Goal: Check status: Check status

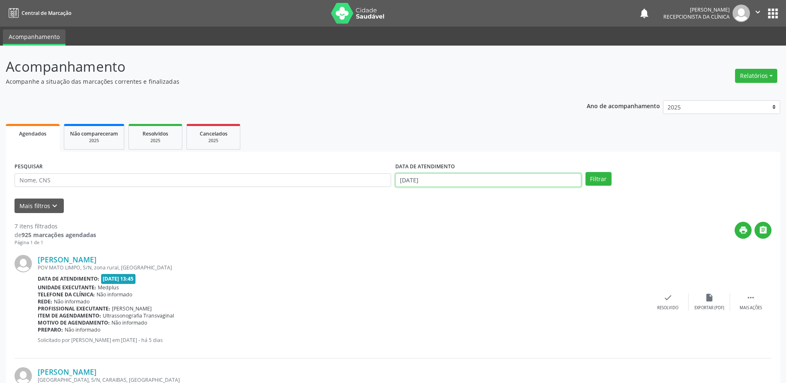
click at [403, 179] on input "[DATE]" at bounding box center [488, 180] width 186 height 14
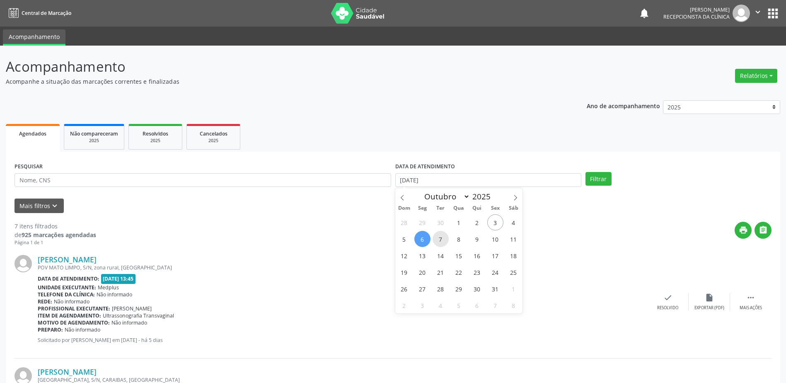
click at [440, 241] on span "7" at bounding box center [440, 239] width 16 height 16
type input "[DATE]"
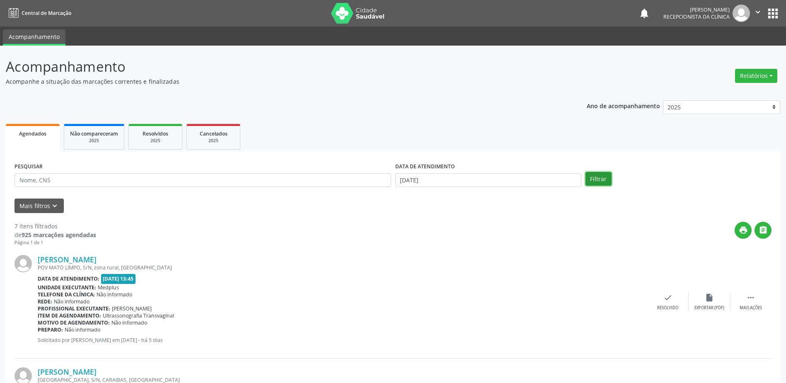
click at [596, 181] on button "Filtrar" at bounding box center [598, 179] width 26 height 14
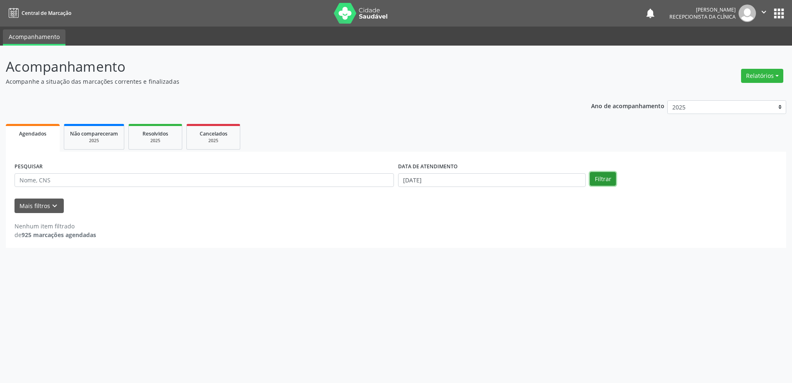
click at [605, 180] on button "Filtrar" at bounding box center [603, 179] width 26 height 14
click at [608, 178] on button "Filtrar" at bounding box center [603, 179] width 26 height 14
click at [404, 173] on label "DATA DE ATENDIMENTO" at bounding box center [428, 166] width 60 height 13
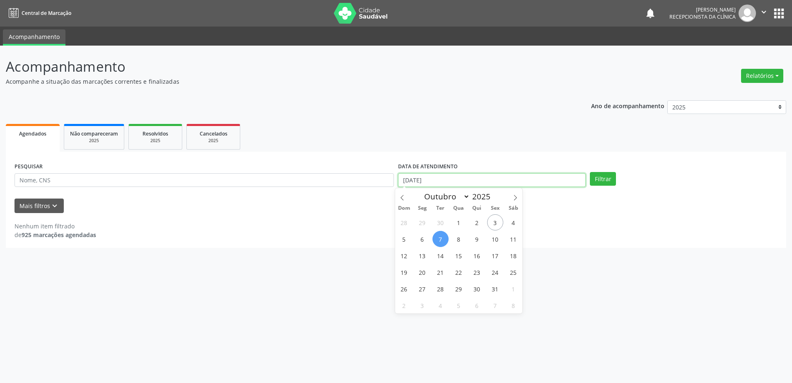
click at [405, 178] on input "[DATE]" at bounding box center [492, 180] width 188 height 14
click at [459, 239] on span "8" at bounding box center [459, 239] width 16 height 16
type input "08/10/2025"
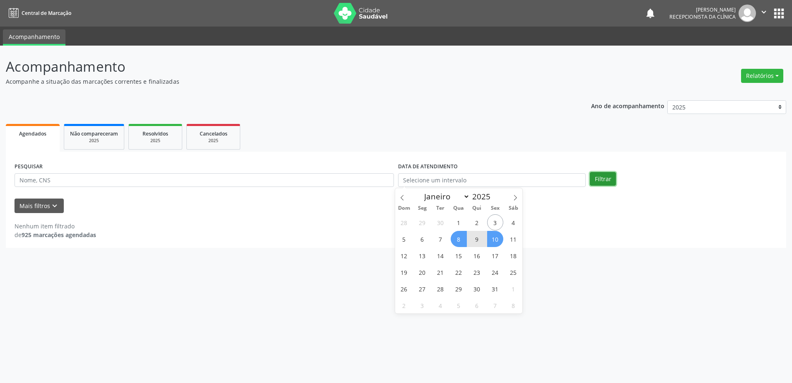
click at [601, 179] on button "Filtrar" at bounding box center [603, 179] width 26 height 14
select select "9"
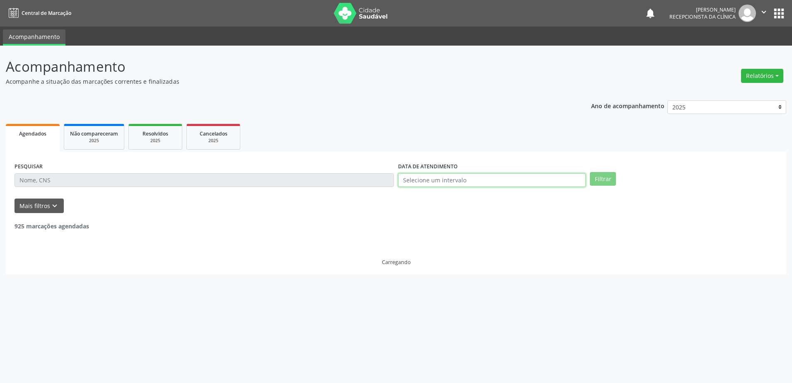
click at [440, 179] on input "text" at bounding box center [492, 180] width 188 height 14
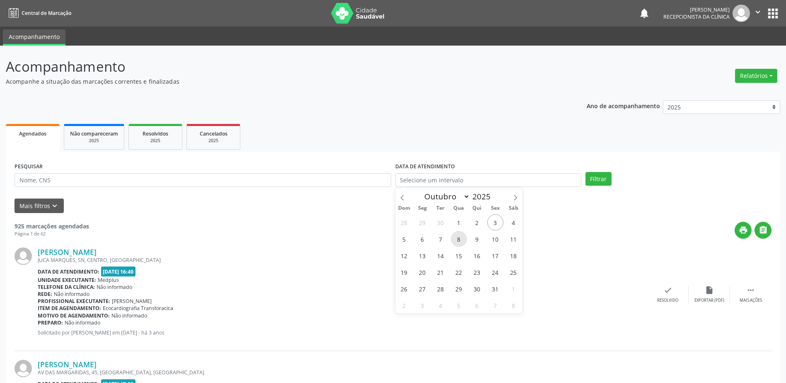
click at [458, 239] on span "8" at bounding box center [459, 239] width 16 height 16
type input "08/10/2025"
click at [599, 178] on button "Filtrar" at bounding box center [598, 179] width 26 height 14
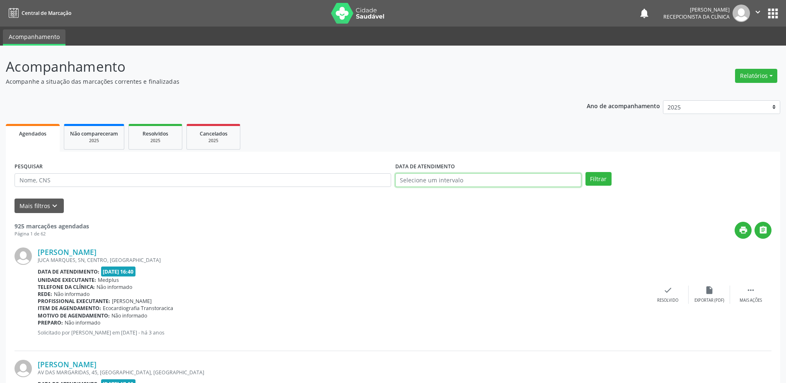
click at [410, 179] on input "text" at bounding box center [488, 180] width 186 height 14
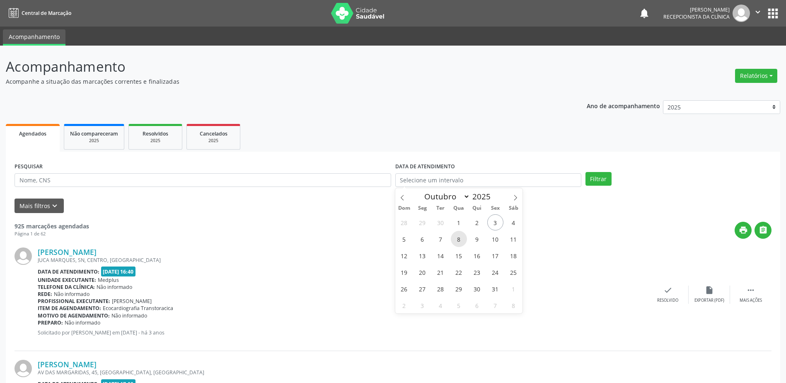
click at [461, 239] on span "8" at bounding box center [459, 239] width 16 height 16
type input "08/10/2025"
click at [596, 181] on button "Filtrar" at bounding box center [598, 179] width 26 height 14
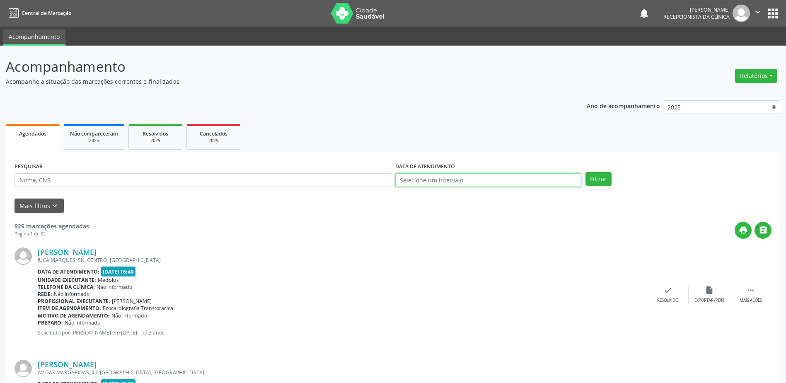
click at [399, 179] on input "text" at bounding box center [488, 180] width 186 height 14
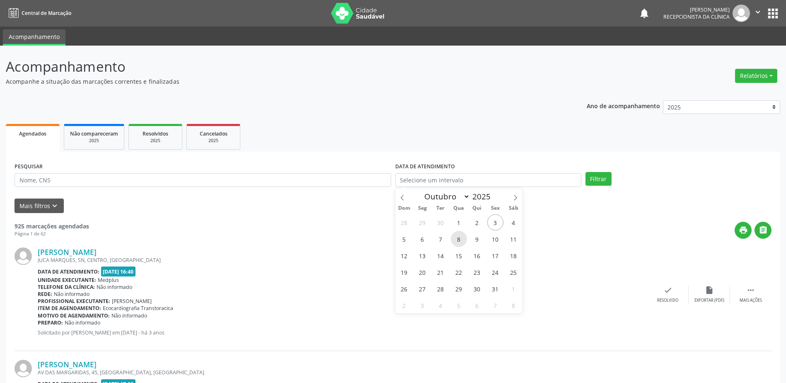
click at [459, 237] on span "8" at bounding box center [459, 239] width 16 height 16
type input "08/10/2025"
click at [459, 237] on span "8" at bounding box center [459, 239] width 16 height 16
click at [606, 180] on button "Filtrar" at bounding box center [598, 179] width 26 height 14
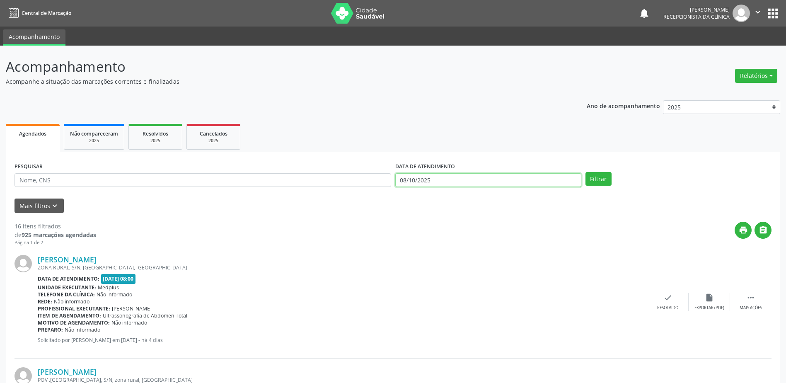
click at [402, 176] on input "08/10/2025" at bounding box center [488, 180] width 186 height 14
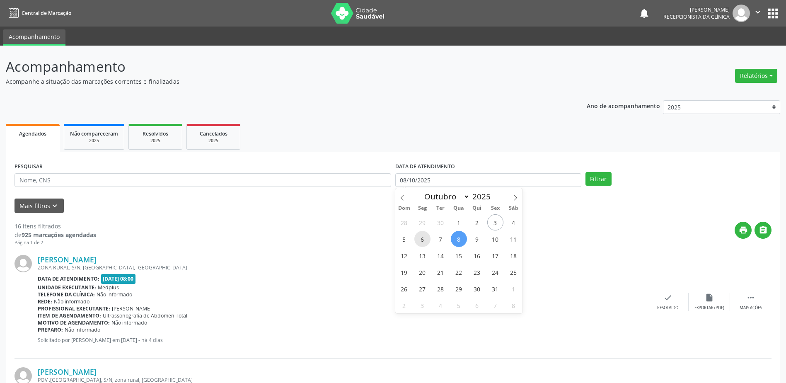
click at [422, 241] on span "6" at bounding box center [422, 239] width 16 height 16
type input "[DATE]"
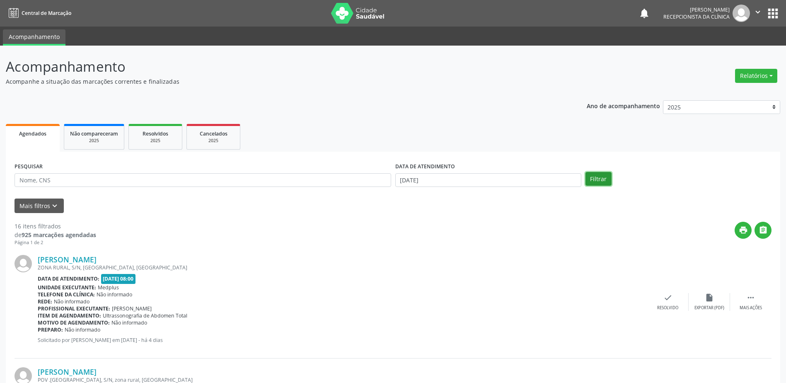
click at [591, 177] on button "Filtrar" at bounding box center [598, 179] width 26 height 14
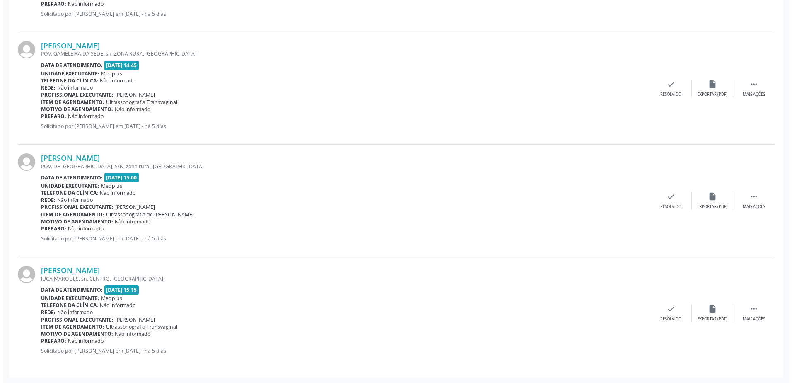
scroll to position [663, 0]
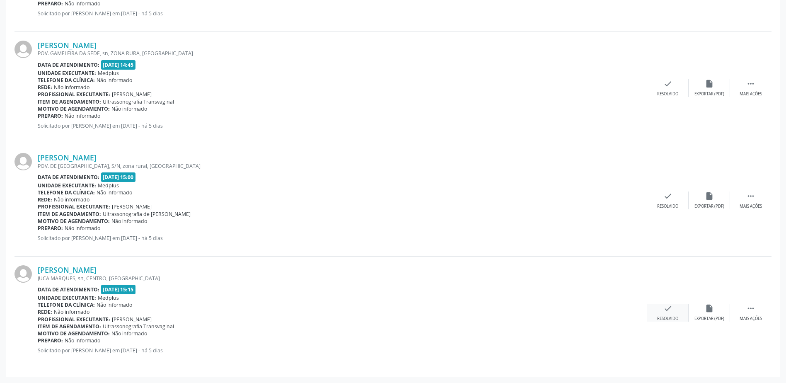
click at [672, 314] on div "check Resolvido" at bounding box center [667, 313] width 41 height 18
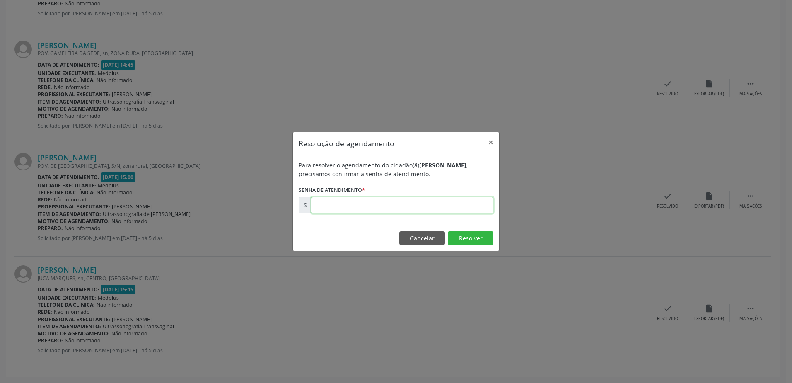
click at [376, 210] on input "text" at bounding box center [402, 205] width 182 height 17
type input "00180002"
click at [483, 242] on button "Resolver" at bounding box center [471, 238] width 46 height 14
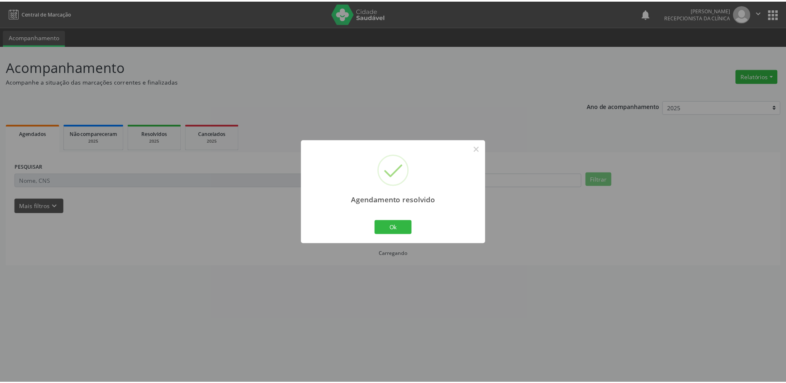
scroll to position [0, 0]
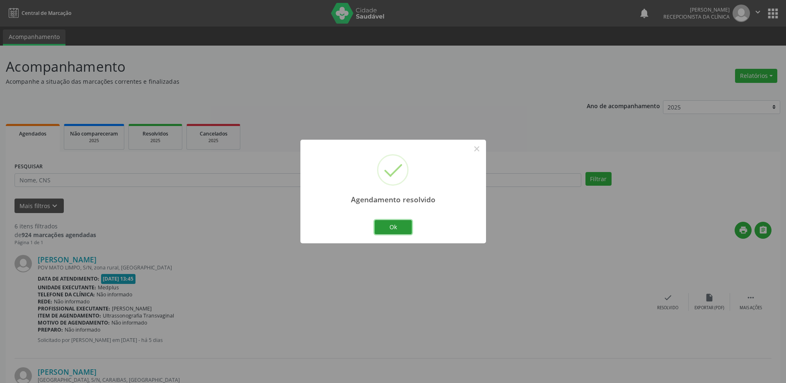
drag, startPoint x: 404, startPoint y: 231, endPoint x: 398, endPoint y: 227, distance: 7.2
click at [404, 230] on button "Ok" at bounding box center [392, 227] width 37 height 14
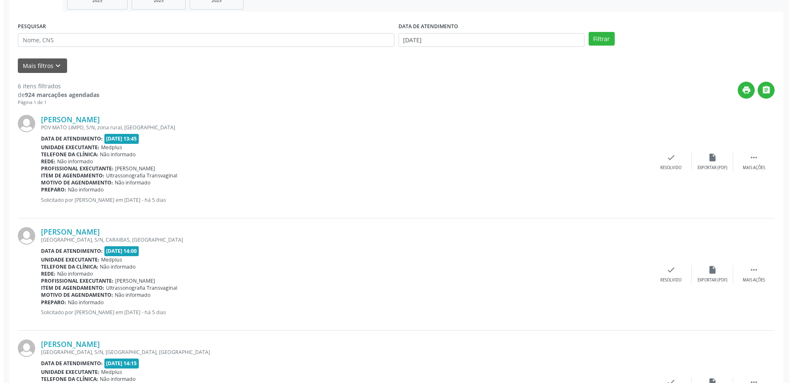
scroll to position [166, 0]
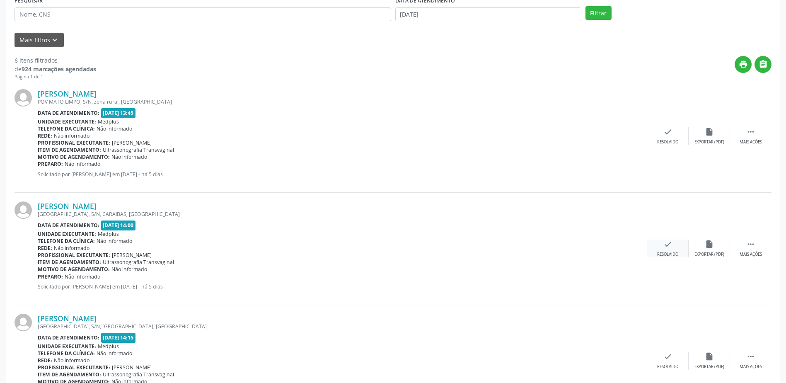
click at [667, 246] on icon "check" at bounding box center [667, 243] width 9 height 9
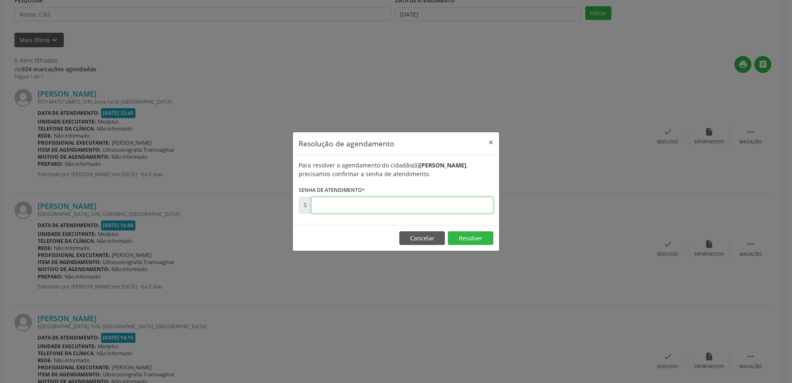
click at [398, 207] on input "text" at bounding box center [402, 205] width 182 height 17
type input "00180028"
click at [466, 241] on button "Resolver" at bounding box center [471, 238] width 46 height 14
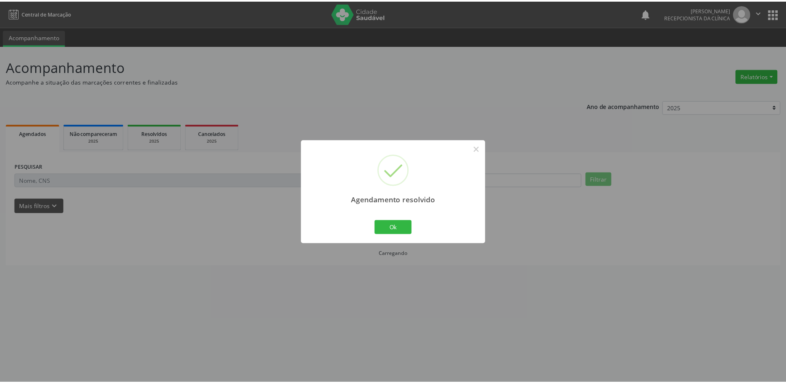
scroll to position [0, 0]
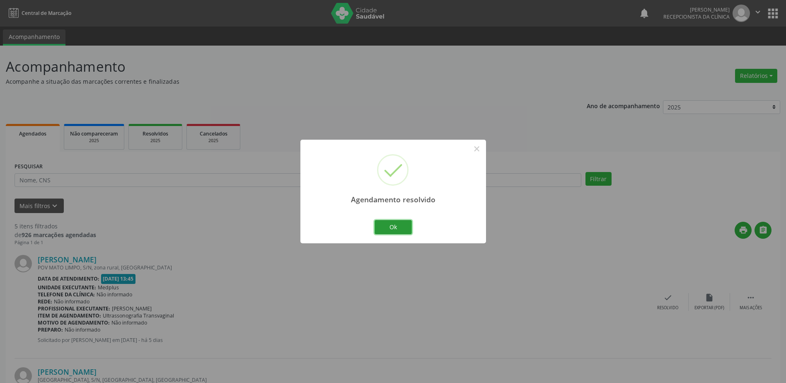
click at [393, 232] on button "Ok" at bounding box center [392, 227] width 37 height 14
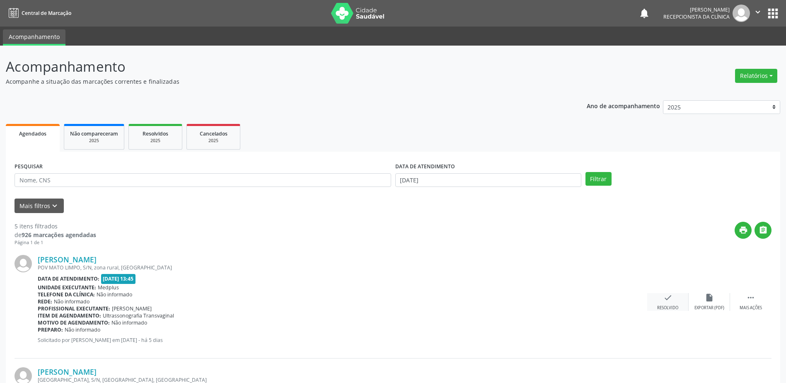
click at [667, 299] on icon "check" at bounding box center [667, 297] width 9 height 9
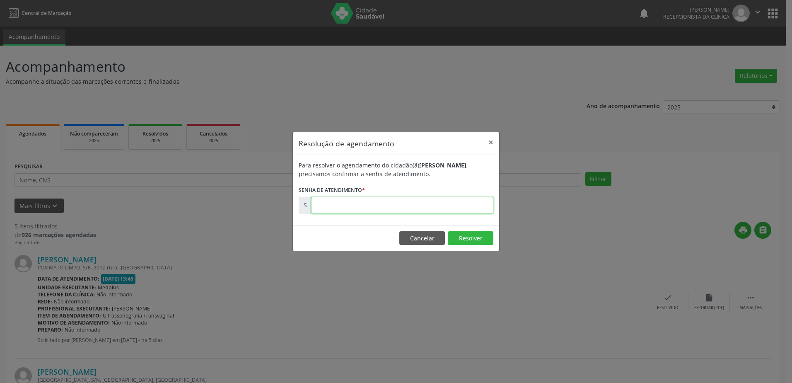
click at [367, 204] on input "text" at bounding box center [402, 205] width 182 height 17
type input "00180027"
click at [468, 236] on button "Resolver" at bounding box center [471, 238] width 46 height 14
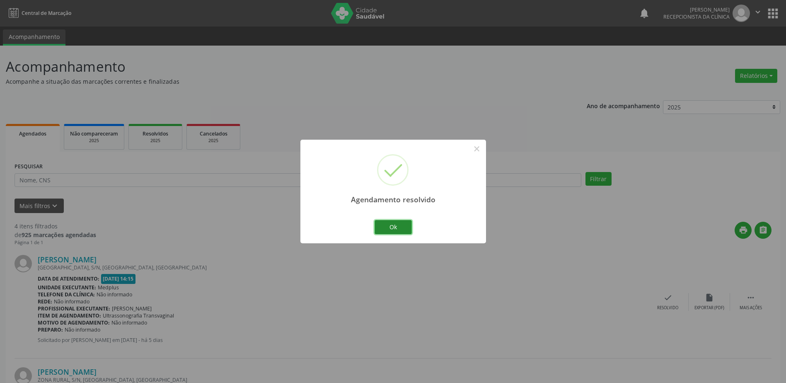
click at [383, 230] on button "Ok" at bounding box center [392, 227] width 37 height 14
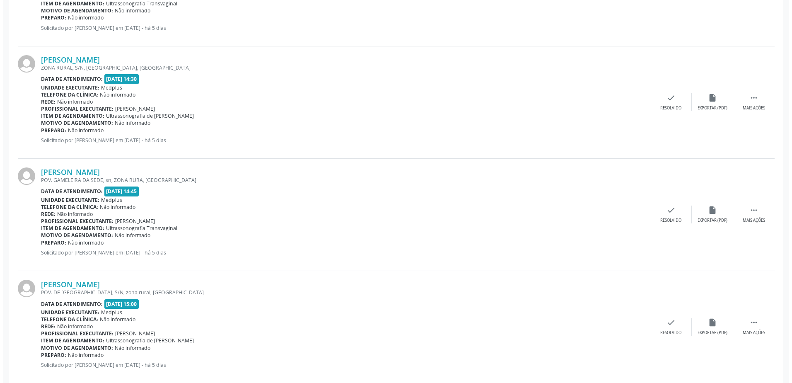
scroll to position [326, 0]
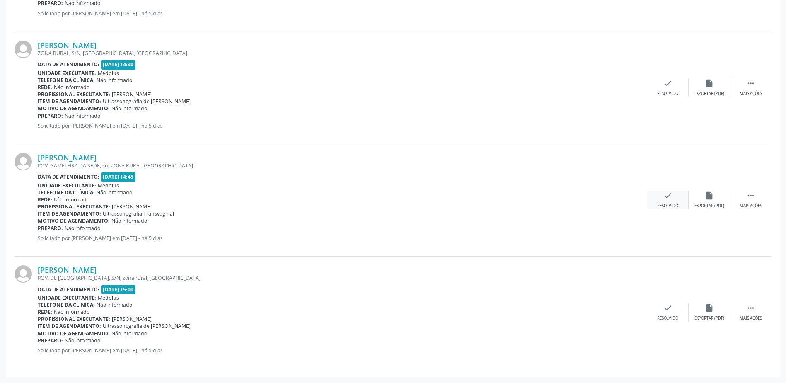
click at [670, 206] on div "Resolvido" at bounding box center [667, 206] width 21 height 6
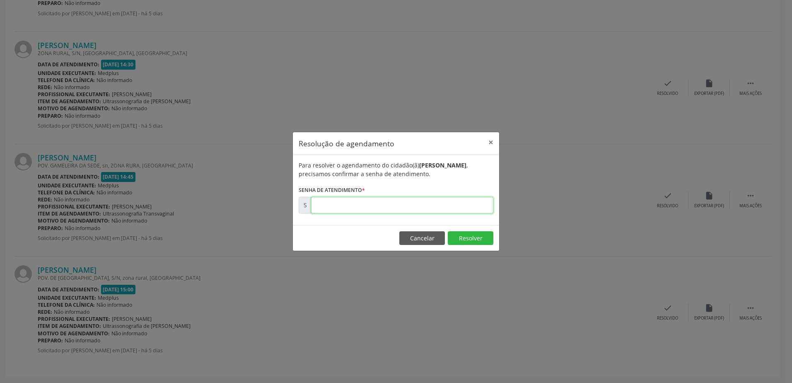
click at [330, 205] on input "text" at bounding box center [402, 205] width 182 height 17
type input "00180032"
click at [480, 237] on button "Resolver" at bounding box center [471, 238] width 46 height 14
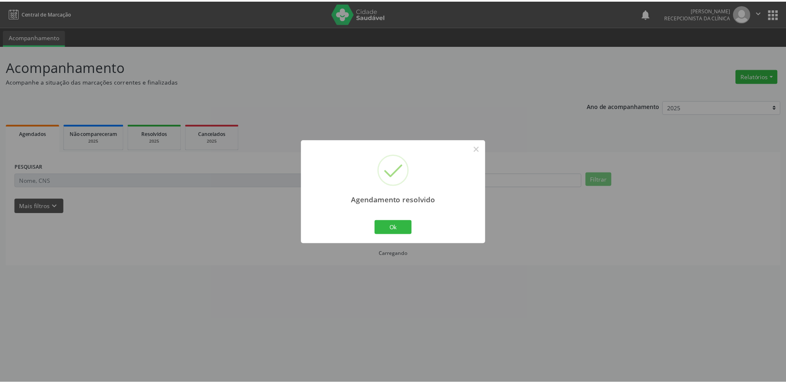
scroll to position [0, 0]
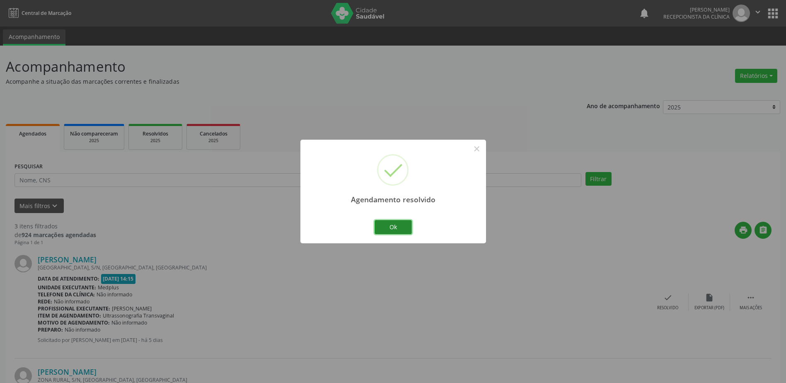
click at [395, 226] on button "Ok" at bounding box center [392, 227] width 37 height 14
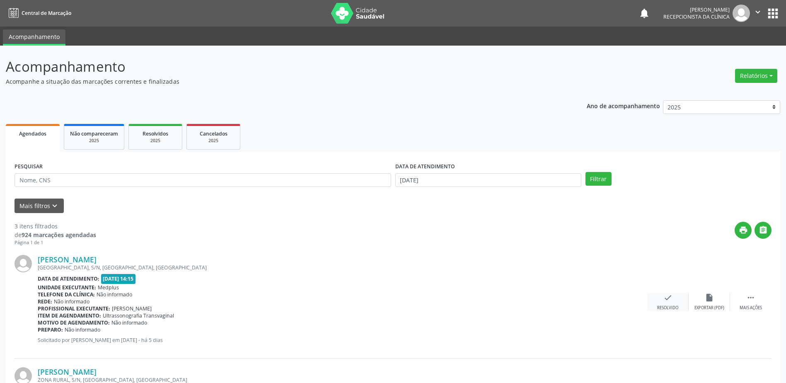
click at [673, 295] on div "check Resolvido" at bounding box center [667, 302] width 41 height 18
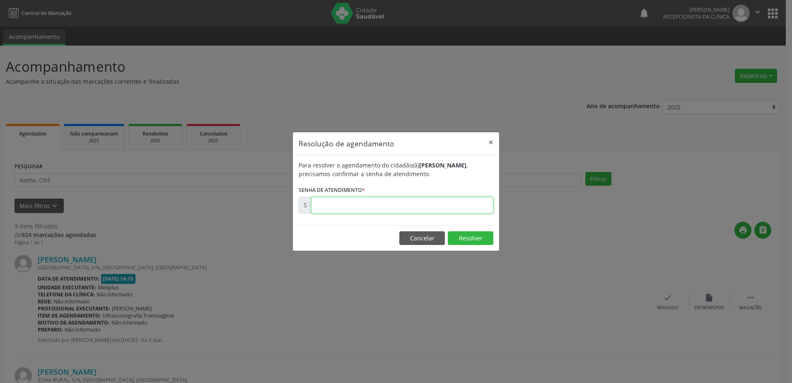
click at [322, 203] on input "text" at bounding box center [402, 205] width 182 height 17
type input "00180029"
click at [461, 241] on button "Resolver" at bounding box center [471, 238] width 46 height 14
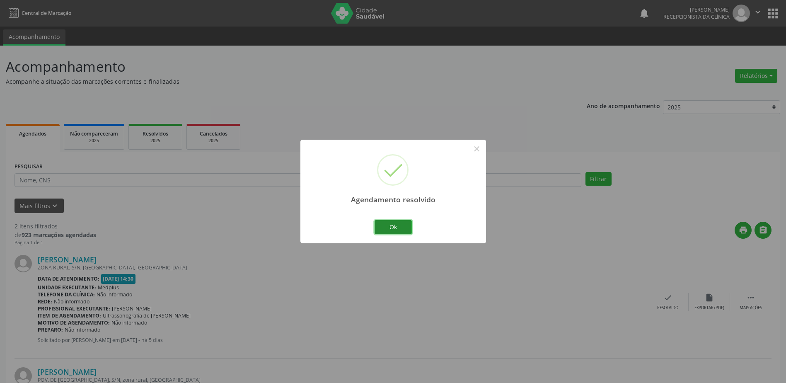
click at [396, 227] on button "Ok" at bounding box center [392, 227] width 37 height 14
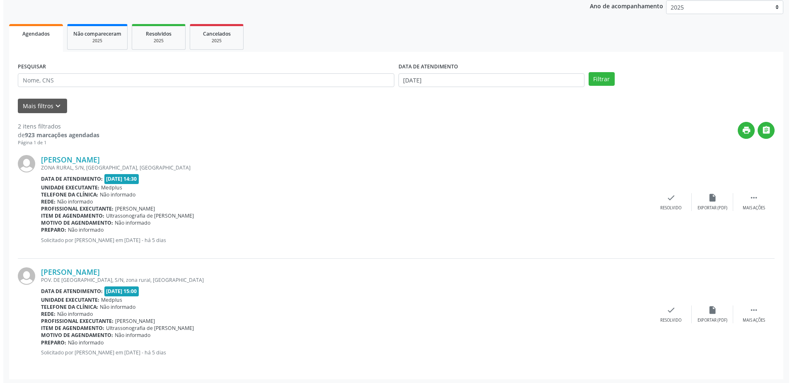
scroll to position [102, 0]
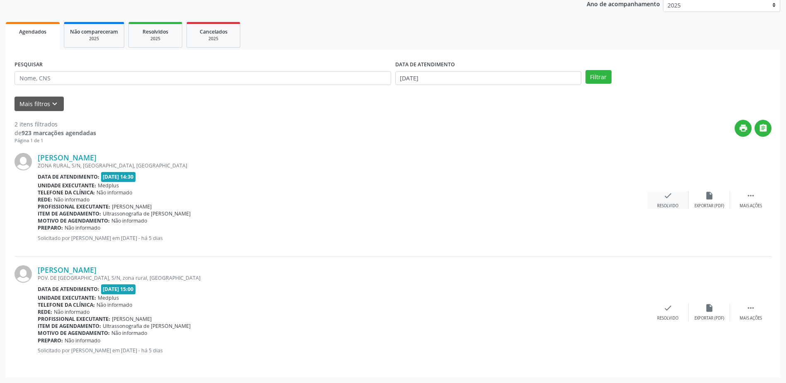
click at [665, 198] on icon "check" at bounding box center [667, 195] width 9 height 9
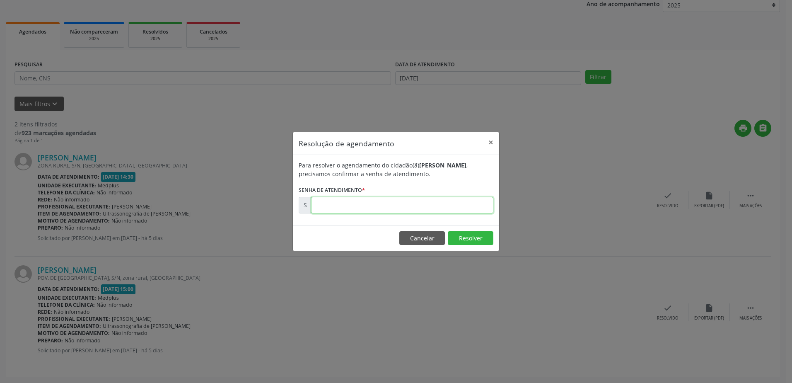
click at [330, 201] on input "text" at bounding box center [402, 205] width 182 height 17
type input "00180030"
click at [481, 238] on button "Resolver" at bounding box center [471, 238] width 46 height 14
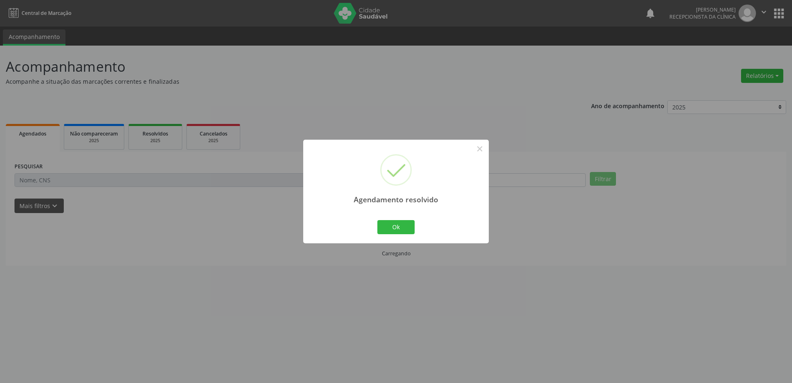
scroll to position [0, 0]
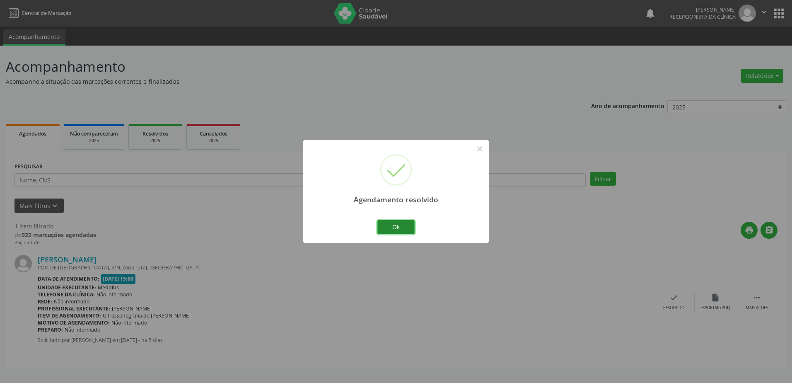
click at [391, 226] on button "Ok" at bounding box center [395, 227] width 37 height 14
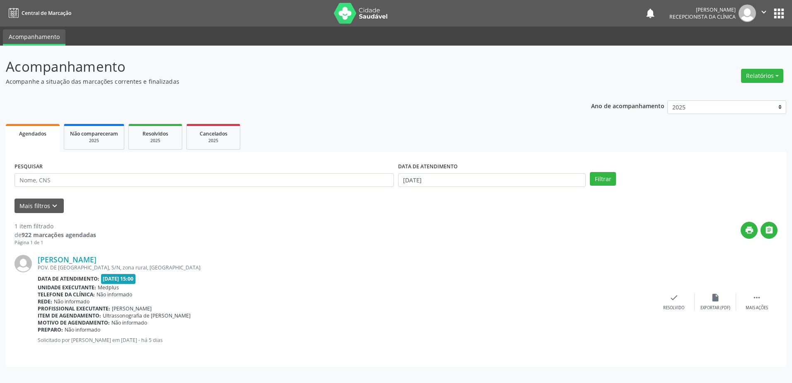
click at [547, 259] on div "[PERSON_NAME]" at bounding box center [345, 259] width 615 height 9
